Goal: Task Accomplishment & Management: Manage account settings

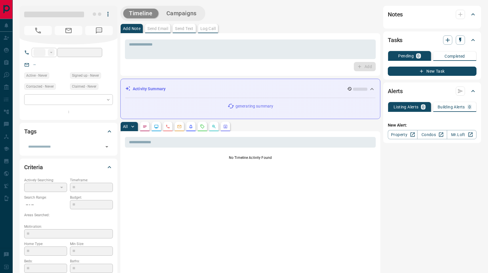
type input "**"
type input "**********"
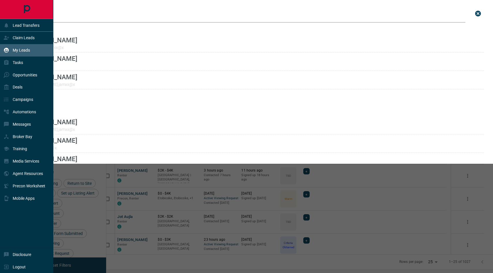
scroll to position [217, 380]
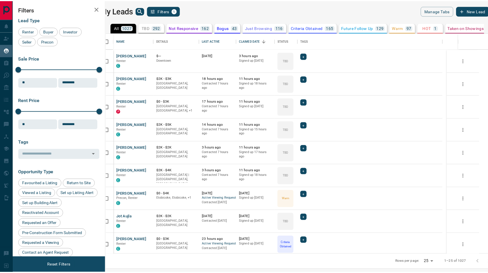
scroll to position [217, 380]
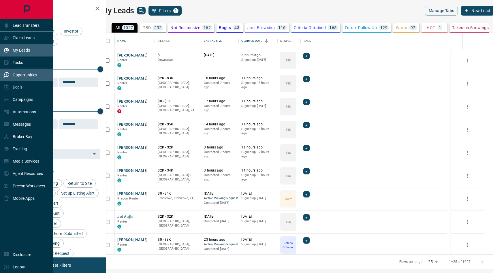
click at [31, 74] on p "Opportunities" at bounding box center [25, 75] width 24 height 5
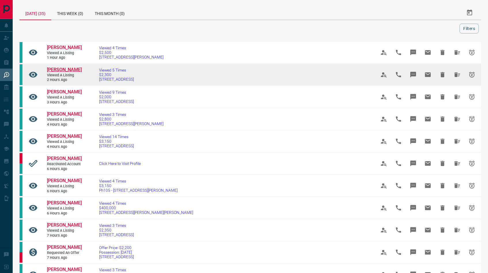
click at [69, 70] on span "[PERSON_NAME]" at bounding box center [64, 69] width 35 height 5
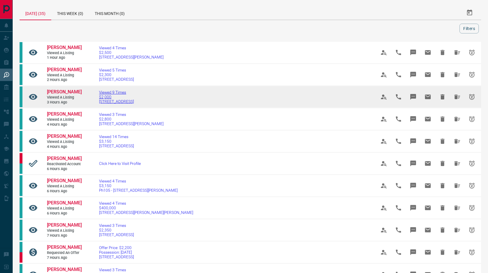
click at [107, 103] on span "[STREET_ADDRESS]" at bounding box center [116, 101] width 35 height 5
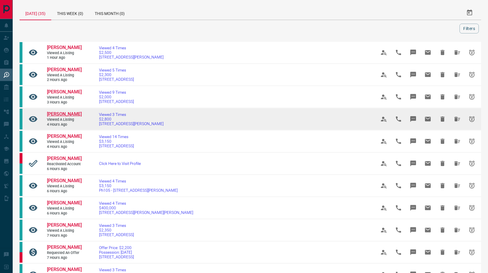
click at [68, 117] on span "[PERSON_NAME]" at bounding box center [64, 113] width 35 height 5
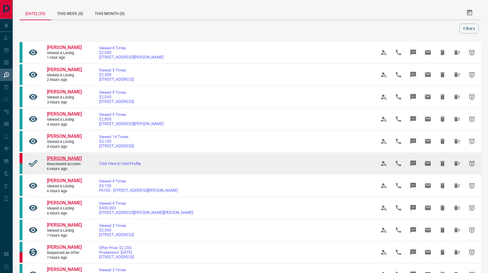
click at [66, 161] on span "[PERSON_NAME]" at bounding box center [64, 158] width 35 height 5
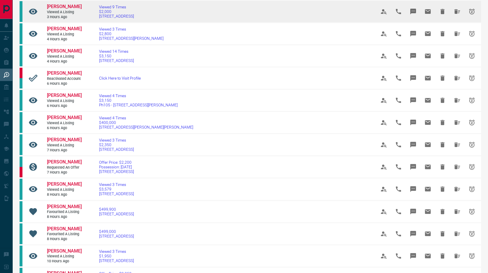
scroll to position [90, 0]
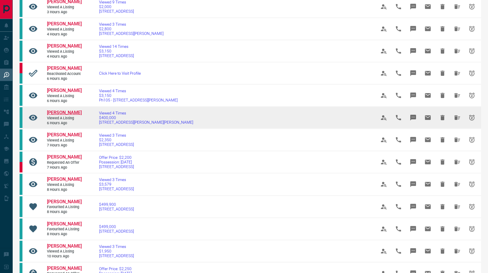
click at [69, 115] on span "[PERSON_NAME]" at bounding box center [64, 112] width 35 height 5
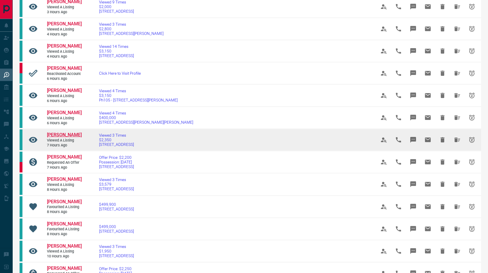
click at [67, 137] on span "[PERSON_NAME]" at bounding box center [64, 134] width 35 height 5
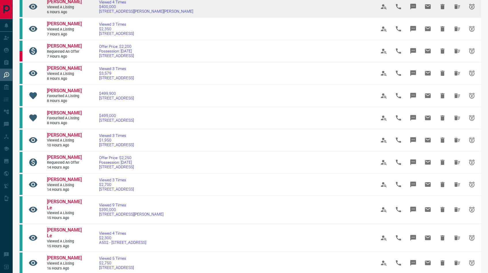
scroll to position [205, 0]
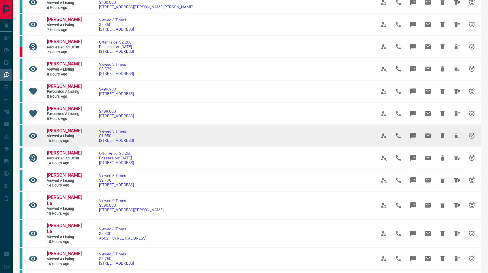
click at [69, 133] on span "[PERSON_NAME]" at bounding box center [64, 130] width 35 height 5
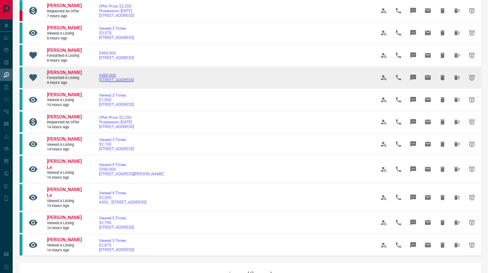
scroll to position [265, 0]
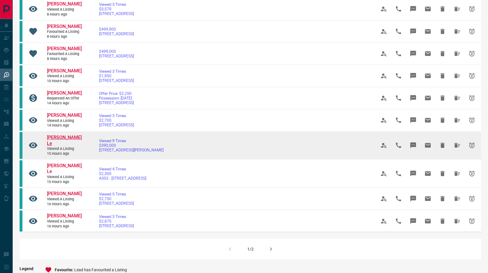
click at [59, 146] on span "[PERSON_NAME] Le" at bounding box center [64, 141] width 35 height 12
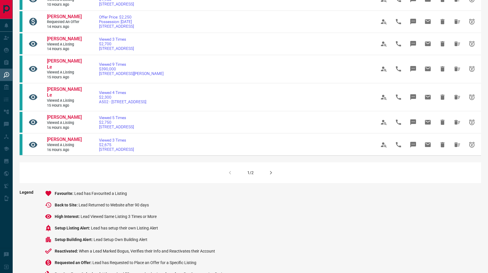
scroll to position [342, 0]
click at [269, 171] on icon "button" at bounding box center [271, 172] width 7 height 7
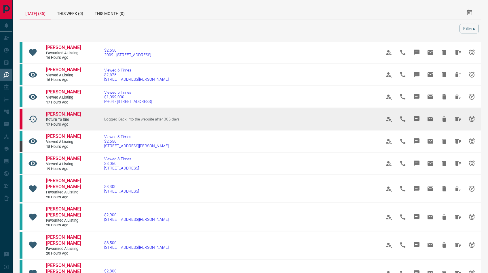
click at [68, 117] on span "[PERSON_NAME]" at bounding box center [63, 113] width 35 height 5
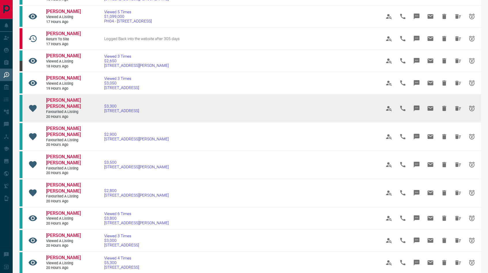
scroll to position [81, 0]
click at [61, 109] on span "[PERSON_NAME] [PERSON_NAME]" at bounding box center [63, 103] width 35 height 12
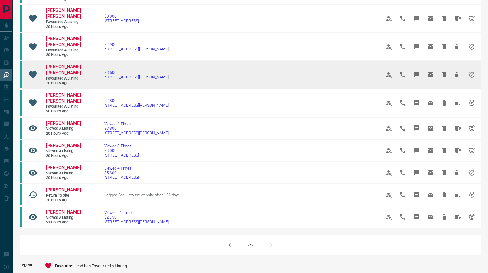
scroll to position [171, 0]
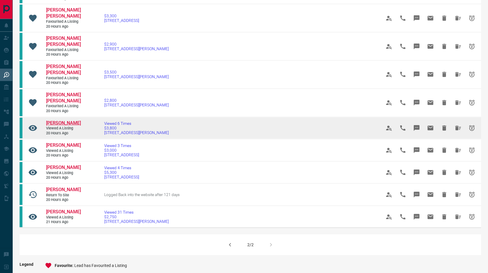
click at [53, 126] on span "[PERSON_NAME]" at bounding box center [63, 122] width 35 height 5
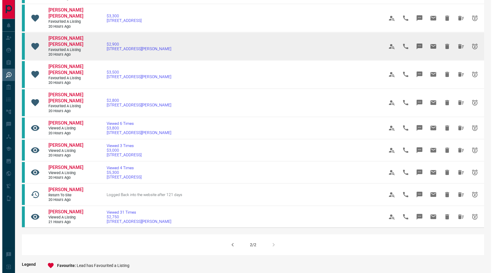
scroll to position [0, 0]
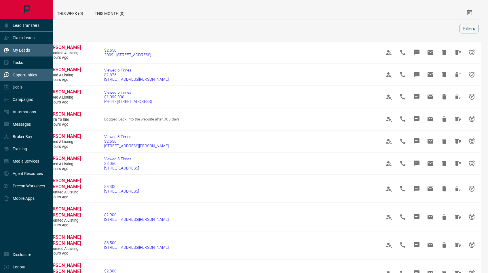
click at [22, 52] on p "My Leads" at bounding box center [21, 50] width 17 height 5
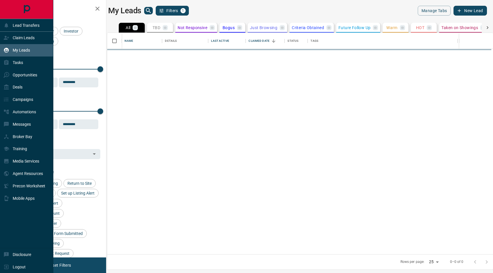
scroll to position [217, 380]
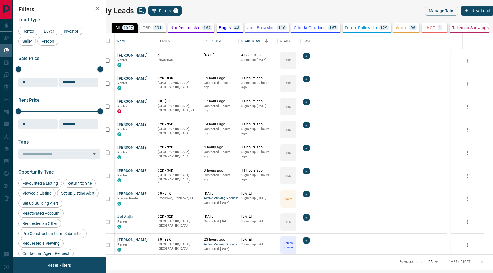
click at [222, 42] on div "Last Active" at bounding box center [213, 41] width 18 height 16
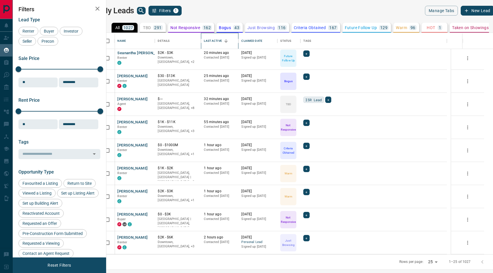
scroll to position [29, 0]
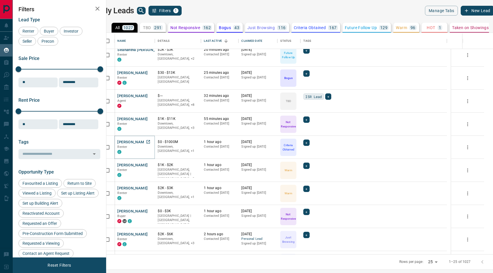
click at [133, 143] on button "[PERSON_NAME]" at bounding box center [132, 141] width 30 height 5
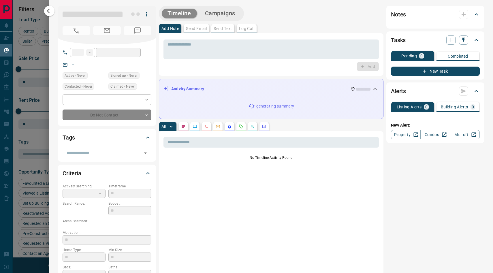
type input "**"
type input "**********"
type input "*"
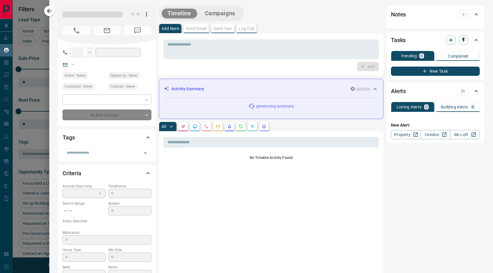
type input "**********"
type input "********"
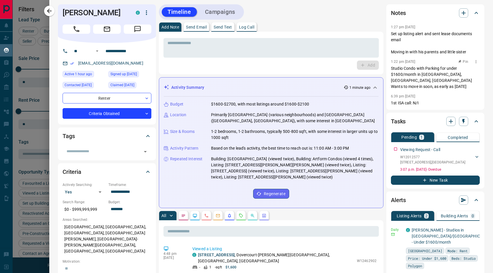
scroll to position [0, 0]
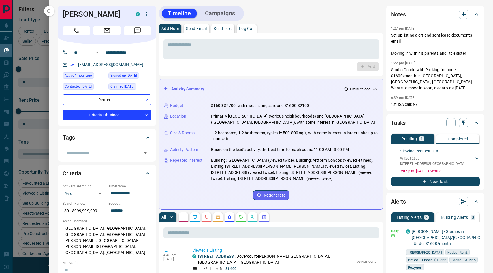
click at [457, 20] on div "Notes" at bounding box center [435, 14] width 89 height 14
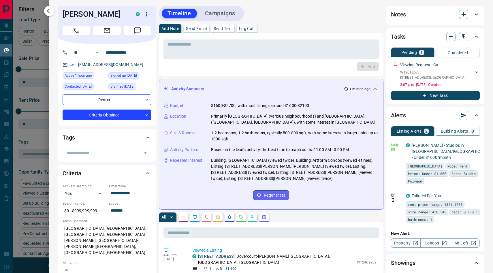
click at [460, 18] on icon "button" at bounding box center [463, 14] width 7 height 7
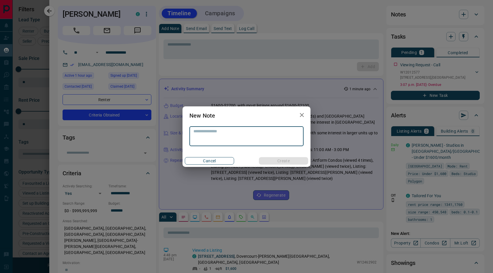
click at [222, 161] on button "Cancel" at bounding box center [209, 160] width 49 height 7
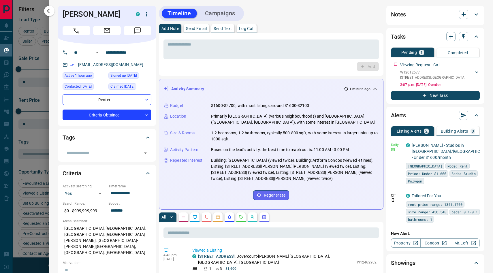
click at [473, 12] on icon at bounding box center [476, 14] width 7 height 7
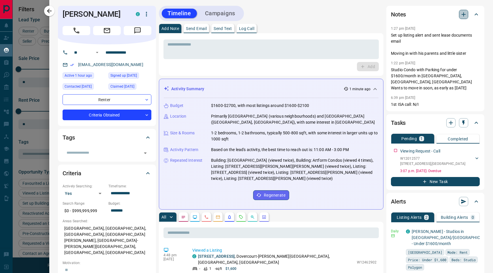
click at [460, 17] on icon "button" at bounding box center [463, 14] width 7 height 7
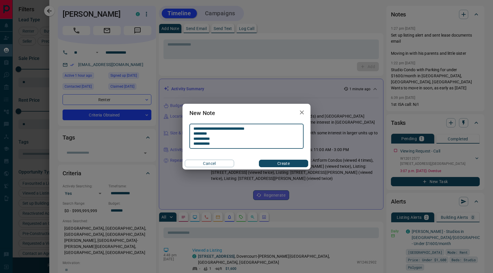
click at [193, 129] on textarea "**********" at bounding box center [246, 136] width 106 height 20
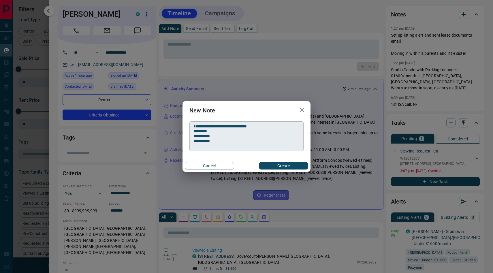
click at [198, 122] on div "**********" at bounding box center [246, 136] width 114 height 30
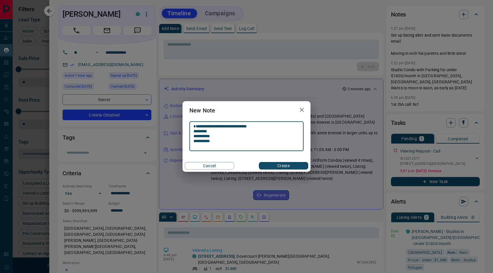
click at [198, 124] on textarea "**********" at bounding box center [246, 136] width 106 height 25
type textarea "**********"
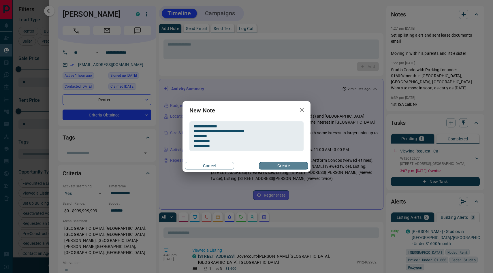
click at [278, 167] on button "Create" at bounding box center [283, 165] width 49 height 7
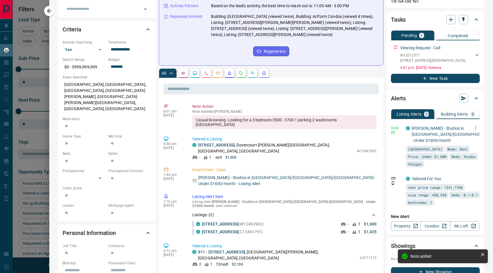
scroll to position [153, 0]
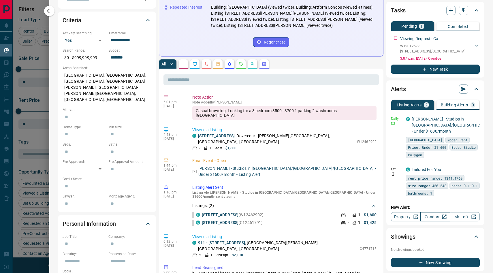
click at [433, 218] on link "Condos" at bounding box center [435, 216] width 30 height 9
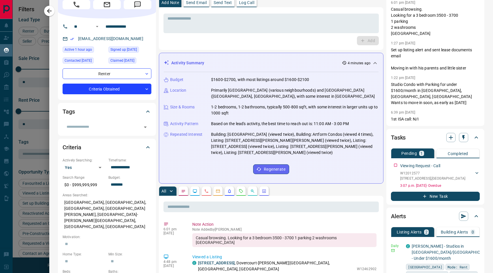
scroll to position [0, 0]
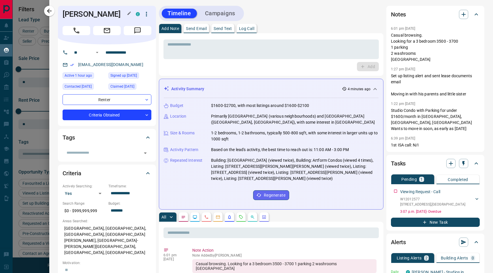
click at [97, 15] on h1 "[PERSON_NAME]" at bounding box center [95, 14] width 65 height 9
drag, startPoint x: 94, startPoint y: 15, endPoint x: 62, endPoint y: 15, distance: 32.6
click at [62, 15] on div "[PERSON_NAME]" at bounding box center [107, 25] width 98 height 39
copy h1 "[PERSON_NAME]"
click at [138, 65] on link "[EMAIL_ADDRESS][DOMAIN_NAME]" at bounding box center [110, 64] width 65 height 5
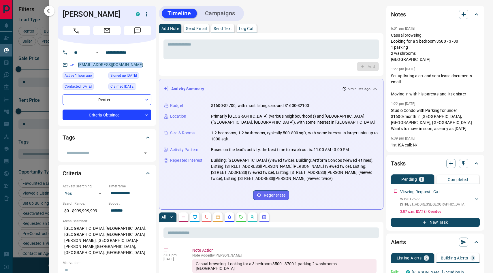
drag, startPoint x: 141, startPoint y: 64, endPoint x: 78, endPoint y: 67, distance: 63.5
click at [78, 67] on div "[EMAIL_ADDRESS][DOMAIN_NAME]" at bounding box center [107, 65] width 89 height 10
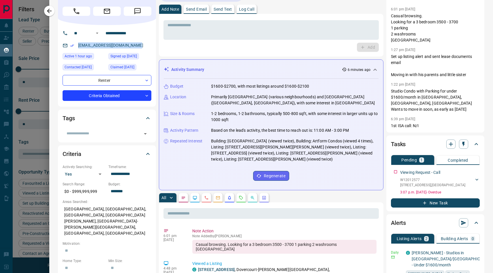
scroll to position [48, 0]
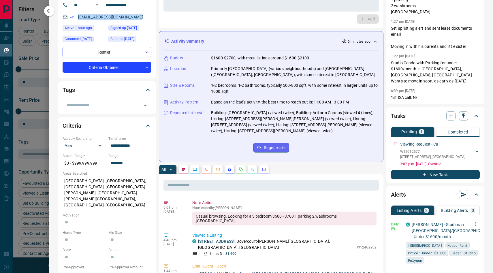
click at [475, 224] on icon "button" at bounding box center [475, 223] width 1 height 3
click at [465, 251] on li "Delete" at bounding box center [462, 253] width 25 height 9
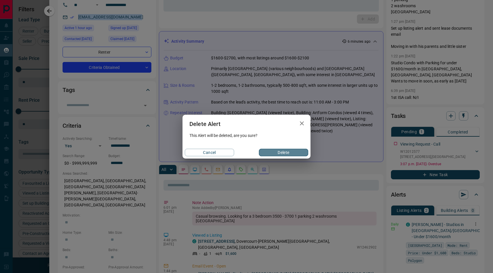
click at [288, 155] on button "Delete" at bounding box center [283, 152] width 49 height 7
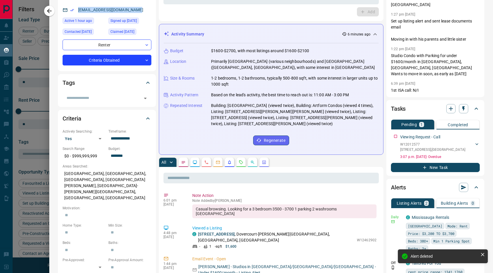
scroll to position [0, 0]
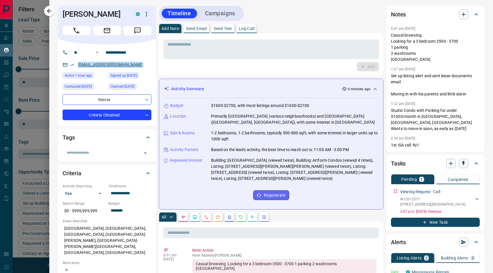
copy link "[EMAIL_ADDRESS][DOMAIN_NAME]"
click at [473, 27] on icon "button" at bounding box center [475, 28] width 5 height 5
click at [463, 37] on li "Edit" at bounding box center [462, 39] width 25 height 9
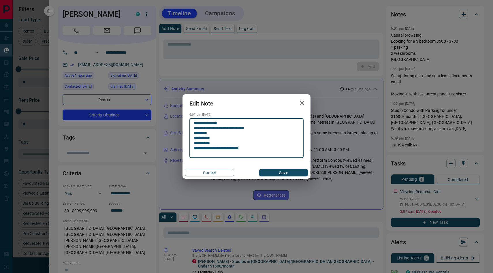
click at [254, 128] on textarea "**********" at bounding box center [246, 138] width 106 height 35
click at [241, 129] on textarea "**********" at bounding box center [246, 138] width 106 height 35
type textarea "**********"
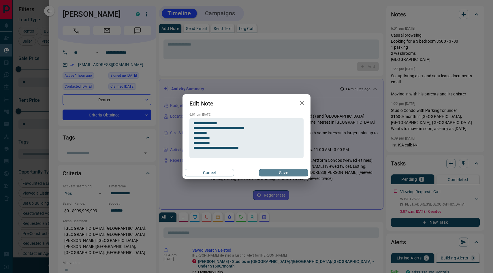
click at [269, 174] on button "Save" at bounding box center [283, 172] width 49 height 7
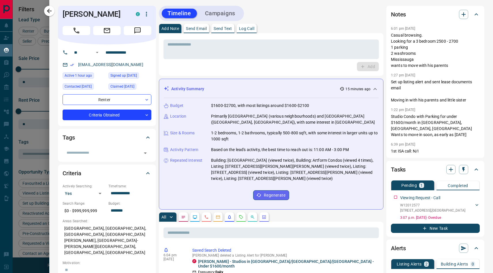
scroll to position [173, 0]
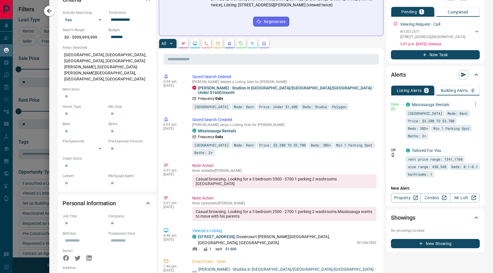
click at [473, 101] on icon "button" at bounding box center [475, 103] width 5 height 5
click at [467, 123] on link "Edit" at bounding box center [460, 123] width 13 height 5
click at [415, 103] on div at bounding box center [246, 136] width 493 height 273
click at [415, 105] on link "Mississauga Rentals" at bounding box center [431, 104] width 38 height 5
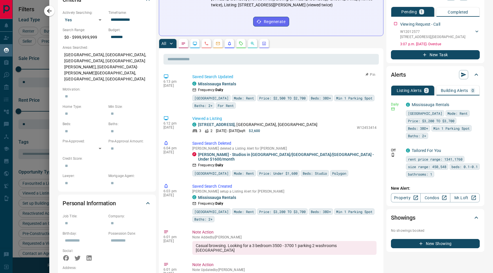
scroll to position [0, 0]
